Goal: Task Accomplishment & Management: Use online tool/utility

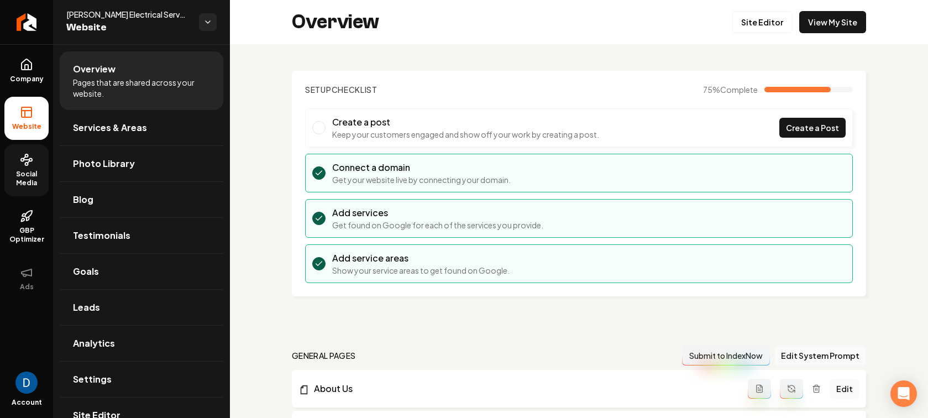
click at [29, 185] on span "Social Media" at bounding box center [26, 179] width 44 height 18
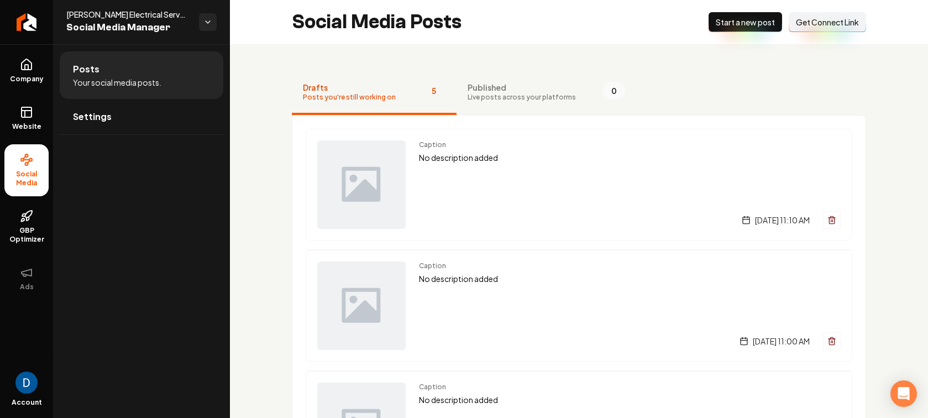
click at [116, 13] on span "Ruiz Electrical Services" at bounding box center [128, 14] width 124 height 11
click at [116, 12] on span "Ruiz Electrical Services" at bounding box center [128, 14] width 124 height 11
click at [824, 44] on div "Drafts Posts you're still working on 5 Published Live posts across your platfor…" at bounding box center [579, 419] width 698 height 750
click at [819, 18] on span "Get Connect Link" at bounding box center [827, 22] width 63 height 11
